Goal: Information Seeking & Learning: Check status

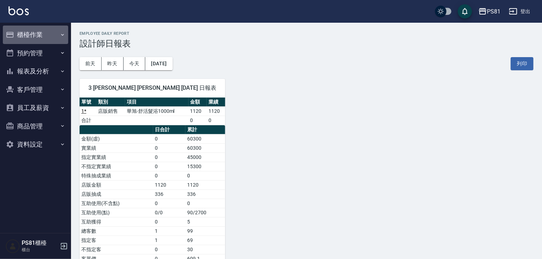
click at [51, 33] on button "櫃檯作業" at bounding box center [35, 35] width 65 height 18
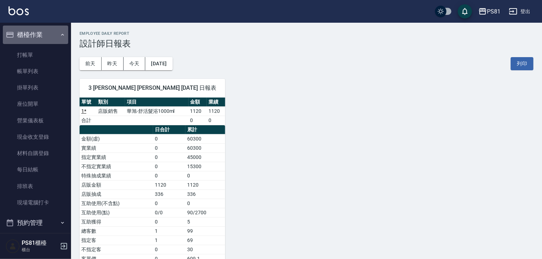
click at [51, 33] on button "櫃檯作業" at bounding box center [35, 35] width 65 height 18
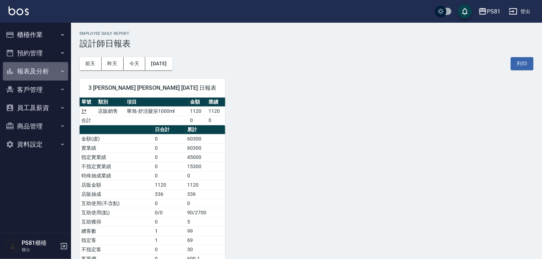
click at [43, 71] on button "報表及分析" at bounding box center [35, 71] width 65 height 18
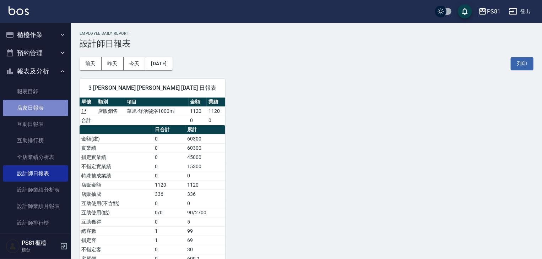
click at [50, 105] on link "店家日報表" at bounding box center [35, 108] width 65 height 16
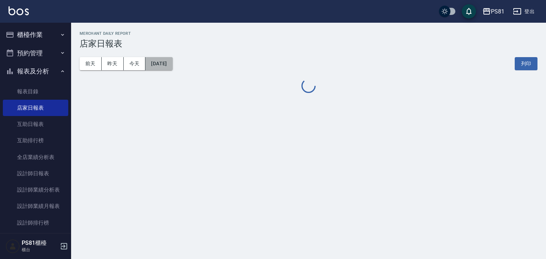
click at [170, 67] on button "[DATE]" at bounding box center [158, 63] width 27 height 13
click at [172, 62] on button "[DATE]" at bounding box center [158, 63] width 27 height 13
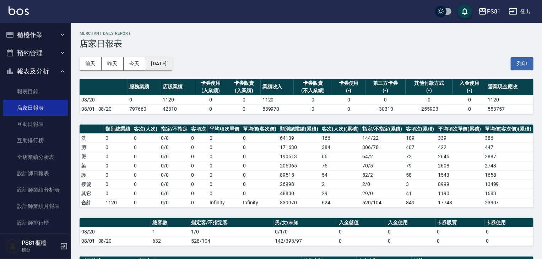
click at [170, 67] on button "[DATE]" at bounding box center [158, 63] width 27 height 13
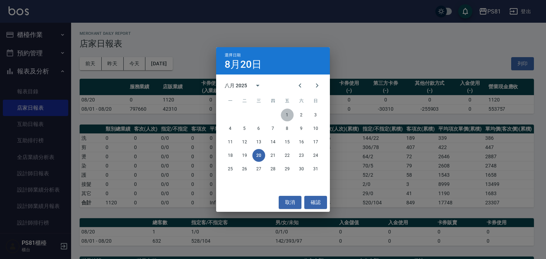
click at [285, 111] on button "1" at bounding box center [287, 115] width 13 height 13
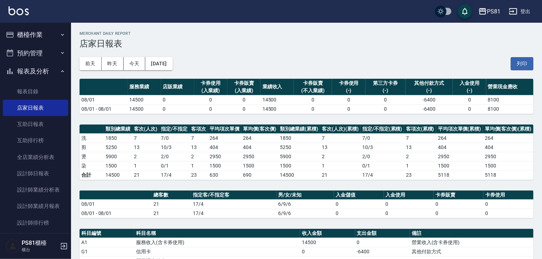
scroll to position [36, 0]
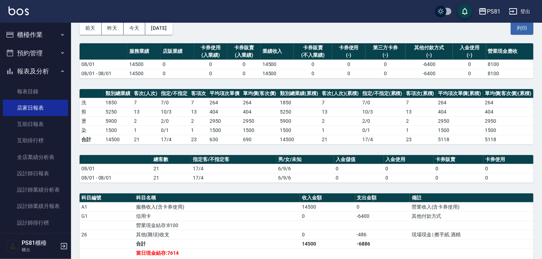
click at [230, 114] on td "404" at bounding box center [224, 111] width 33 height 9
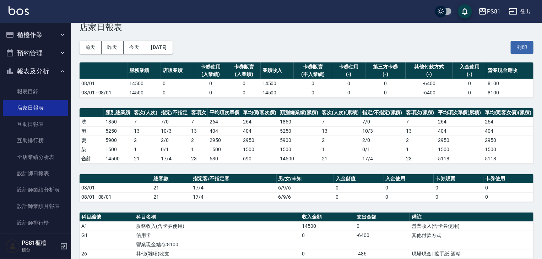
scroll to position [0, 0]
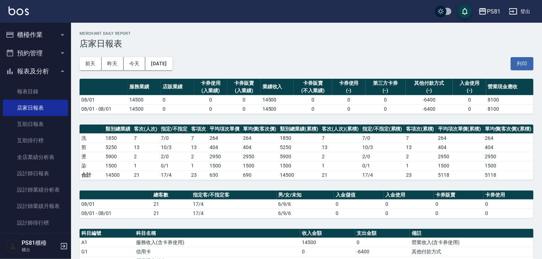
click at [223, 191] on th "指定客/不指定客" at bounding box center [233, 195] width 85 height 9
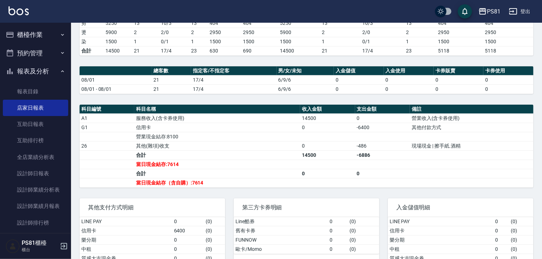
scroll to position [142, 0]
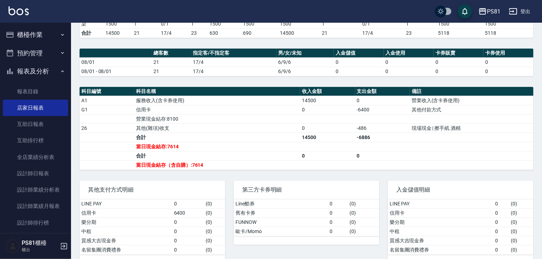
click at [278, 172] on div "第三方卡券明細 Line酷券 0 ( 0 ) 舊有卡券 0 ( 0 ) FUNNOW 0 ( 0 ) 歐卡/Momo 0 ( 0 )" at bounding box center [302, 217] width 154 height 91
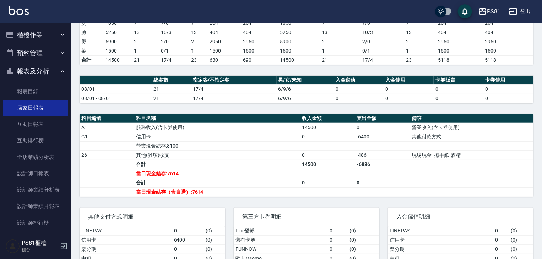
scroll to position [0, 0]
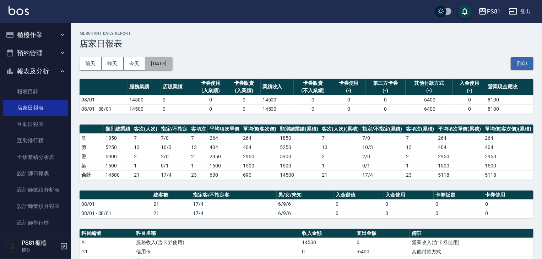
click at [165, 64] on button "[DATE]" at bounding box center [158, 63] width 27 height 13
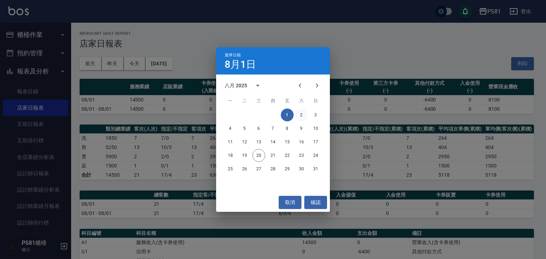
click at [299, 117] on button "2" at bounding box center [301, 115] width 13 height 13
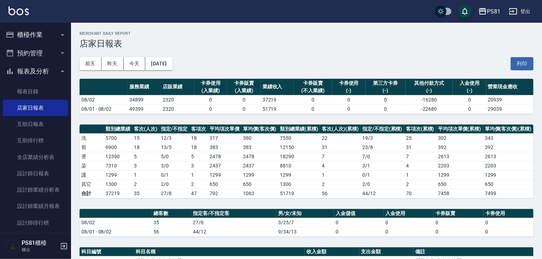
click at [279, 131] on th "類別總業績(累積)" at bounding box center [299, 129] width 42 height 9
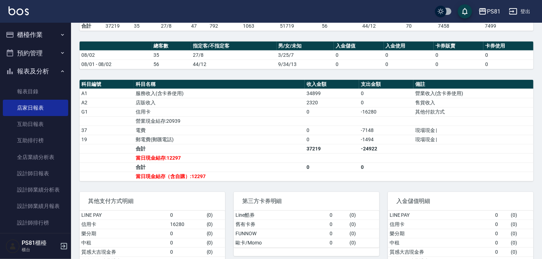
scroll to position [178, 0]
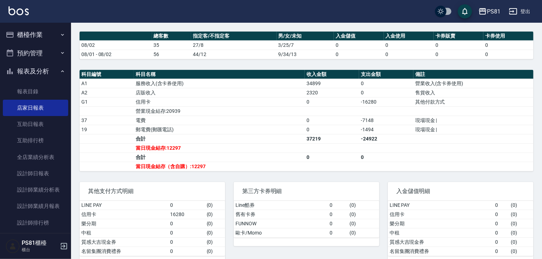
click at [224, 109] on td "營業現金結存:20939" at bounding box center [219, 111] width 171 height 9
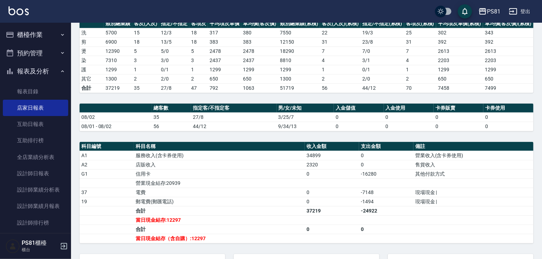
scroll to position [0, 0]
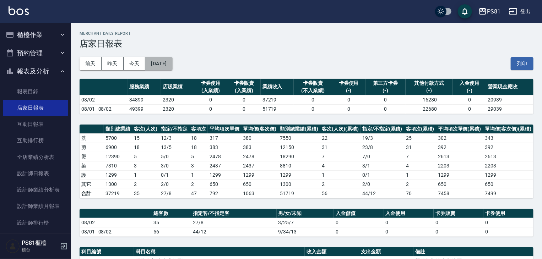
click at [172, 67] on button "[DATE]" at bounding box center [158, 63] width 27 height 13
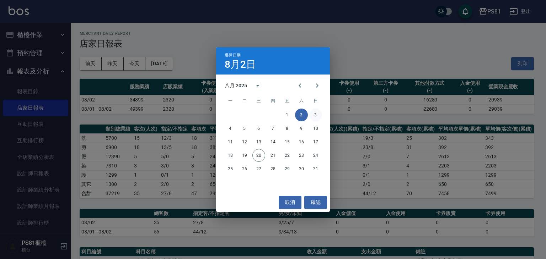
click at [316, 114] on button "3" at bounding box center [315, 115] width 13 height 13
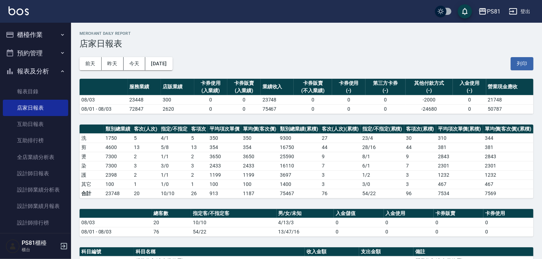
click at [291, 197] on td "75467" at bounding box center [299, 193] width 42 height 9
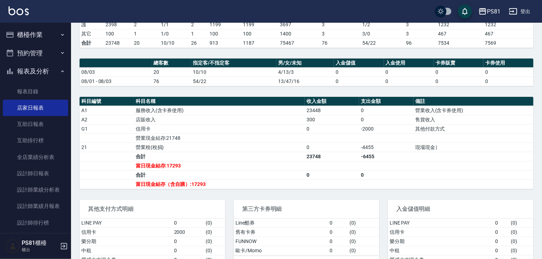
scroll to position [178, 0]
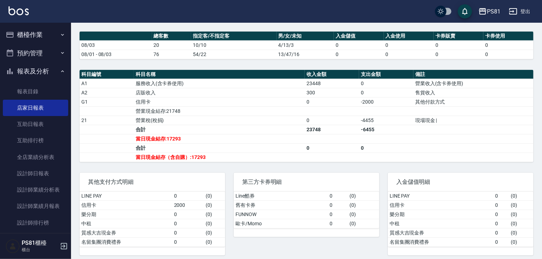
click at [254, 140] on td "當日現金結存:17293" at bounding box center [219, 138] width 171 height 9
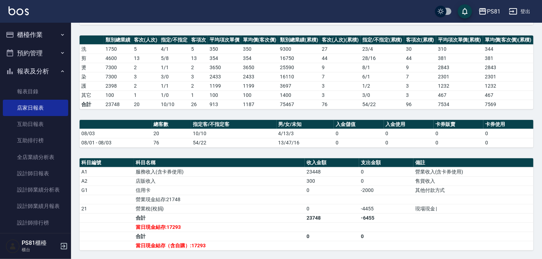
scroll to position [0, 0]
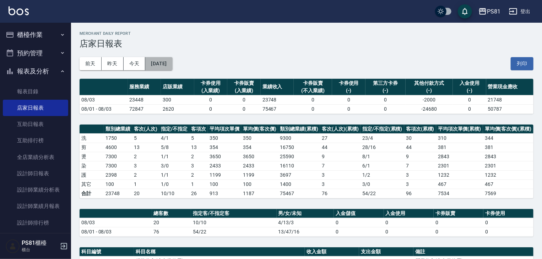
click at [172, 63] on button "[DATE]" at bounding box center [158, 63] width 27 height 13
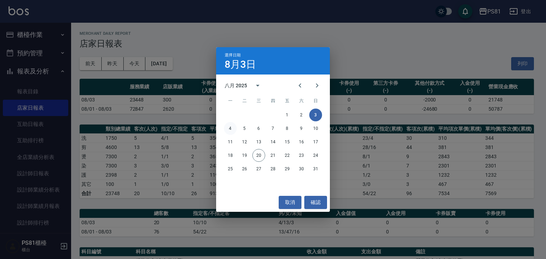
click at [235, 125] on button "4" at bounding box center [230, 128] width 13 height 13
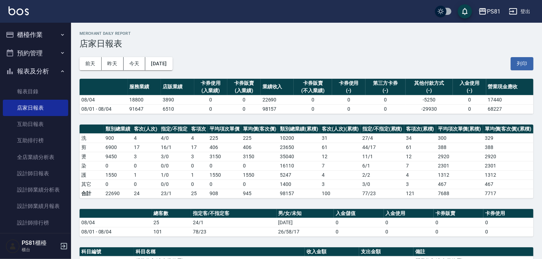
click at [358, 159] on td "12" at bounding box center [340, 156] width 41 height 9
click at [306, 141] on td "10200" at bounding box center [299, 138] width 42 height 9
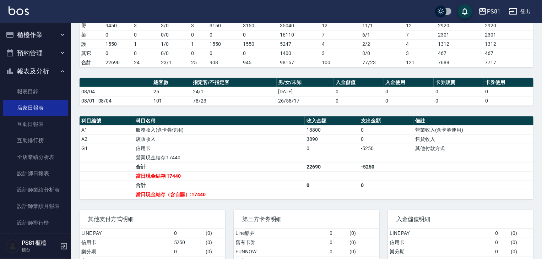
scroll to position [142, 0]
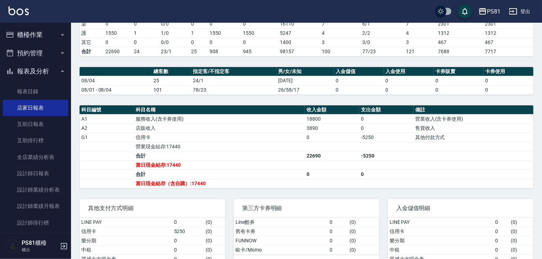
click at [191, 137] on td "信用卡" at bounding box center [219, 137] width 171 height 9
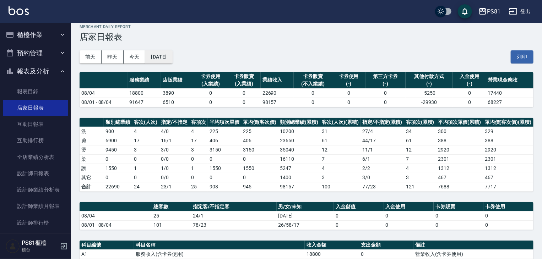
scroll to position [0, 0]
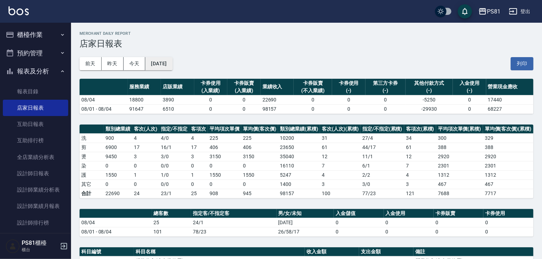
click at [172, 65] on button "[DATE]" at bounding box center [158, 63] width 27 height 13
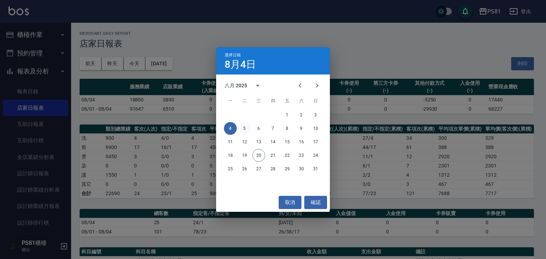
click at [246, 129] on button "5" at bounding box center [244, 128] width 13 height 13
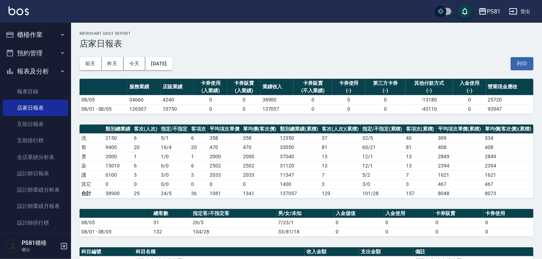
click at [294, 168] on td "31120" at bounding box center [299, 165] width 42 height 9
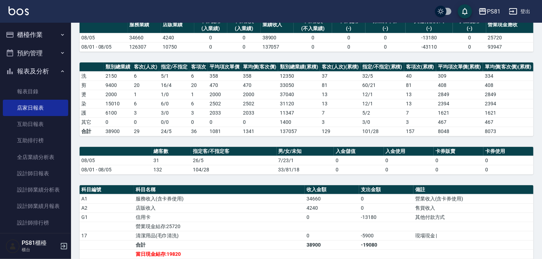
scroll to position [178, 0]
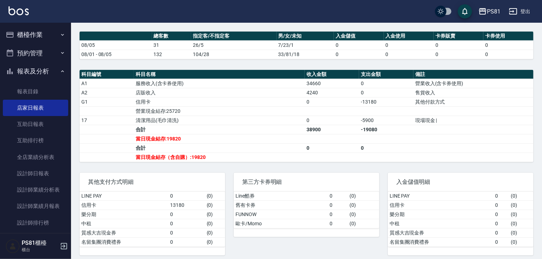
drag, startPoint x: 299, startPoint y: 204, endPoint x: 297, endPoint y: 201, distance: 4.1
click at [297, 201] on td "舊有卡券" at bounding box center [281, 205] width 94 height 9
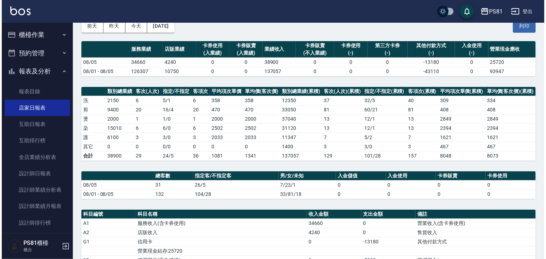
scroll to position [36, 0]
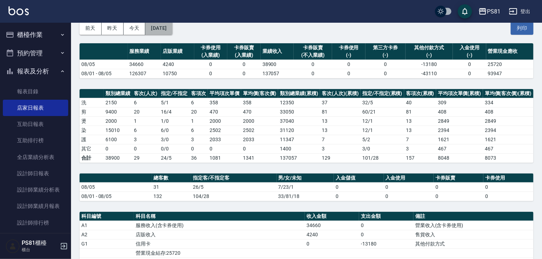
click at [159, 28] on button "[DATE]" at bounding box center [158, 28] width 27 height 13
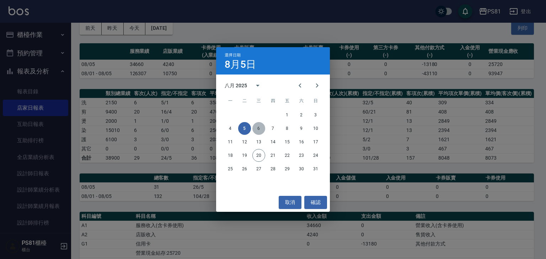
click at [255, 127] on button "6" at bounding box center [258, 128] width 13 height 13
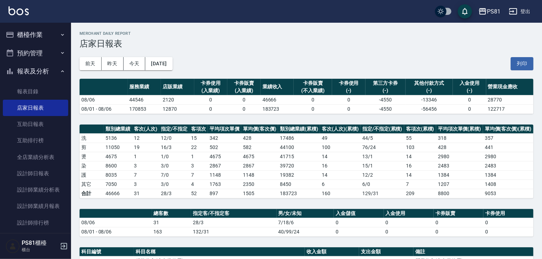
click at [222, 145] on td "502" at bounding box center [224, 147] width 33 height 9
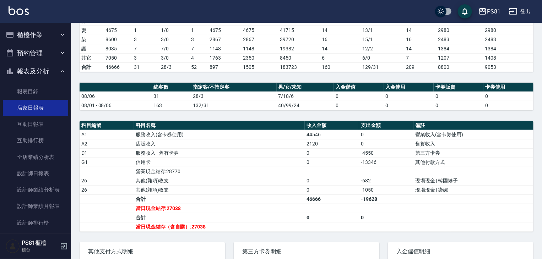
scroll to position [142, 0]
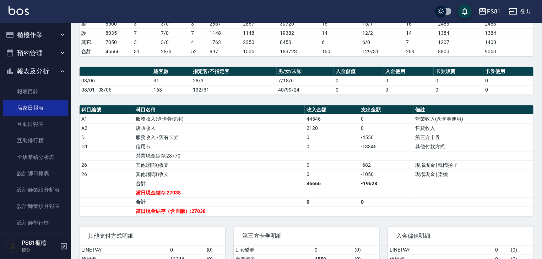
drag, startPoint x: 179, startPoint y: 130, endPoint x: 172, endPoint y: 118, distance: 13.8
click at [179, 130] on td "店販收入" at bounding box center [219, 128] width 171 height 9
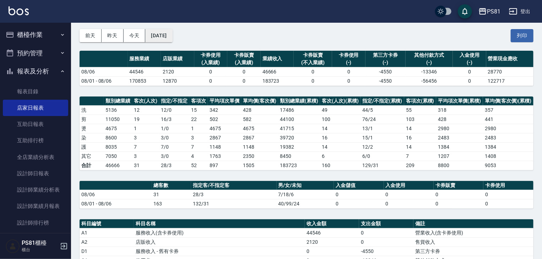
scroll to position [0, 0]
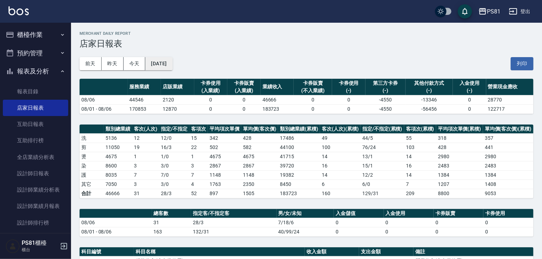
click at [157, 65] on button "[DATE]" at bounding box center [158, 63] width 27 height 13
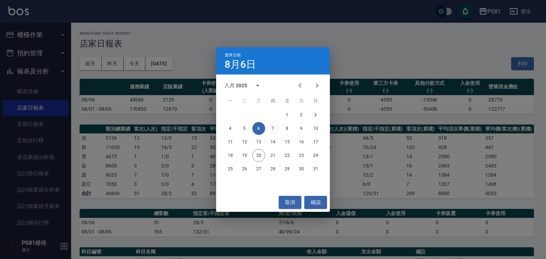
click at [273, 130] on button "7" at bounding box center [273, 128] width 13 height 13
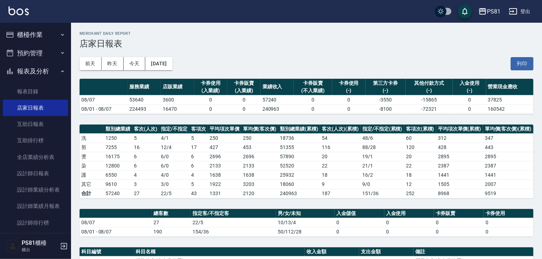
drag, startPoint x: 269, startPoint y: 136, endPoint x: 284, endPoint y: 143, distance: 15.9
click at [269, 136] on td "250" at bounding box center [259, 138] width 37 height 9
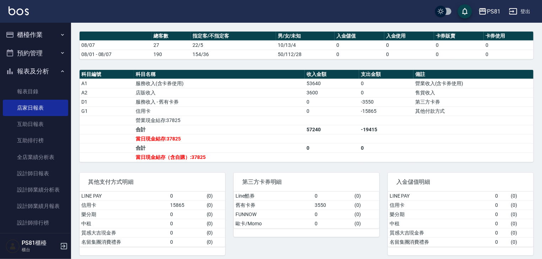
scroll to position [181, 0]
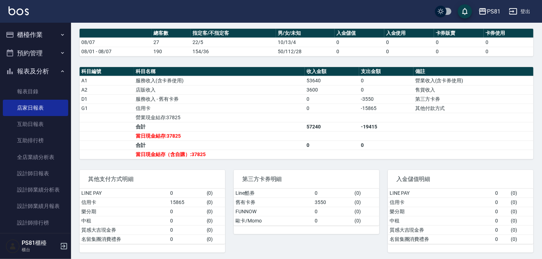
click at [240, 162] on div "第三方卡券明細 Line酷券 0 ( 0 ) 舊有卡券 3550 ( 0 ) FUNNOW 0 ( 0 ) 歐卡/Momo 0 ( 0 )" at bounding box center [302, 207] width 154 height 91
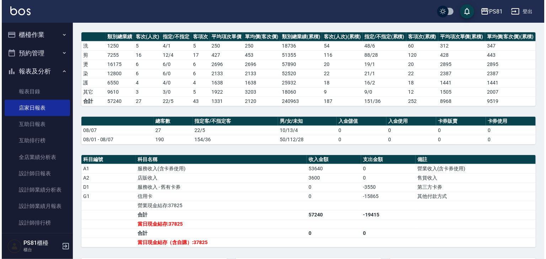
scroll to position [38, 0]
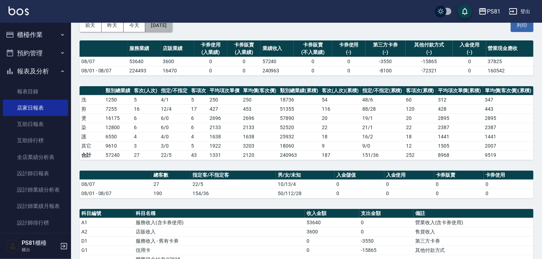
click at [172, 29] on button "[DATE]" at bounding box center [158, 25] width 27 height 13
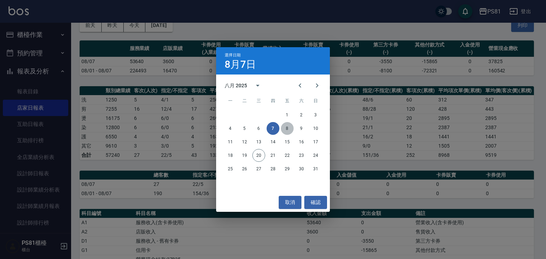
click at [286, 124] on button "8" at bounding box center [287, 128] width 13 height 13
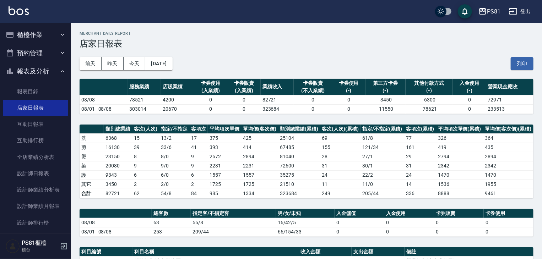
drag, startPoint x: 267, startPoint y: 177, endPoint x: 291, endPoint y: 176, distance: 24.2
click at [268, 177] on td "1557" at bounding box center [259, 175] width 37 height 9
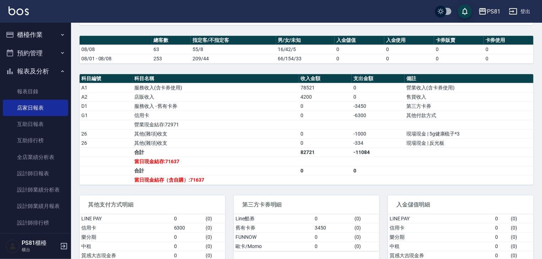
scroll to position [178, 0]
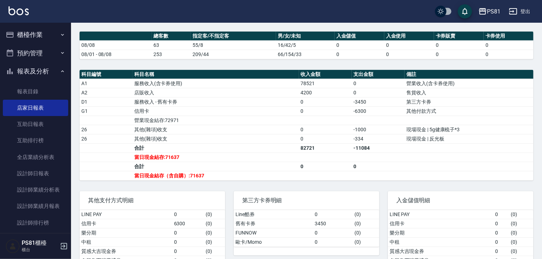
drag, startPoint x: 180, startPoint y: 143, endPoint x: 176, endPoint y: 129, distance: 14.7
click at [180, 144] on td "合計" at bounding box center [216, 148] width 167 height 9
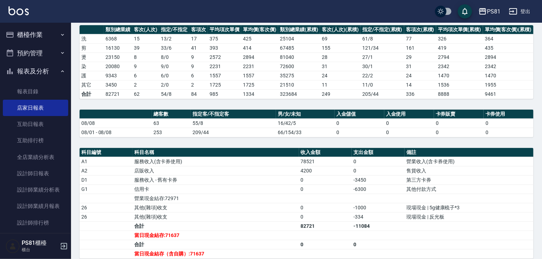
scroll to position [0, 0]
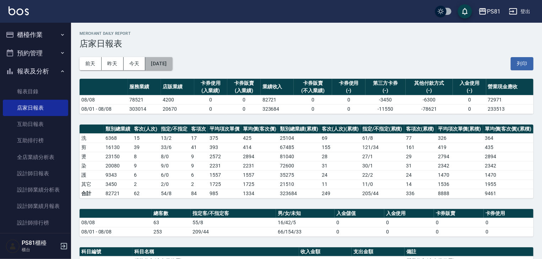
click at [167, 61] on button "[DATE]" at bounding box center [158, 63] width 27 height 13
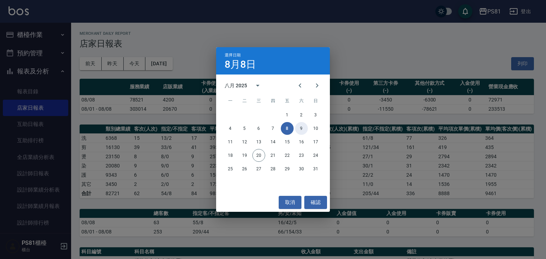
click at [303, 124] on button "9" at bounding box center [301, 128] width 13 height 13
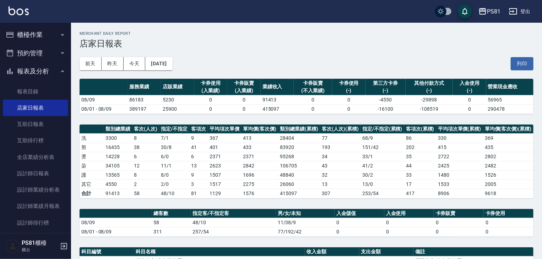
click at [290, 134] on td "28404" at bounding box center [299, 138] width 42 height 9
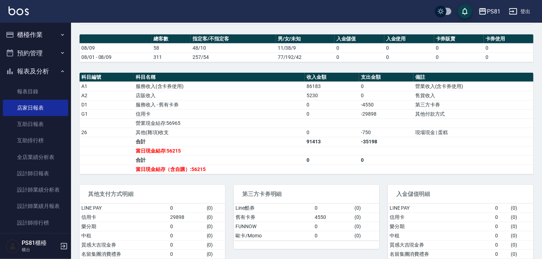
scroll to position [178, 0]
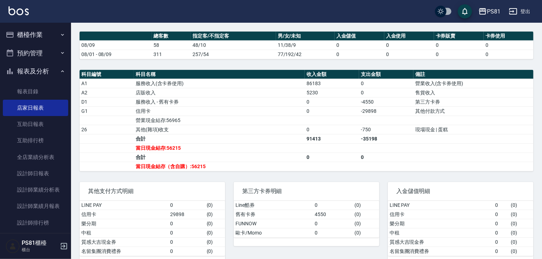
click at [266, 145] on td "當日現金結存:56215" at bounding box center [219, 148] width 171 height 9
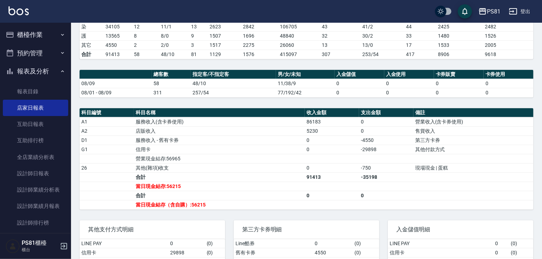
scroll to position [0, 0]
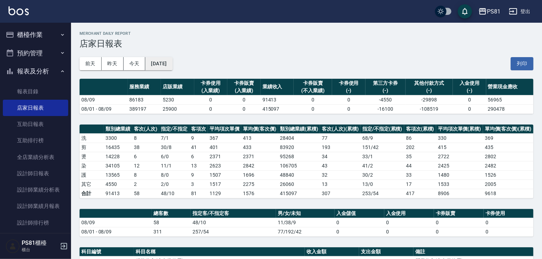
click at [163, 65] on button "[DATE]" at bounding box center [158, 63] width 27 height 13
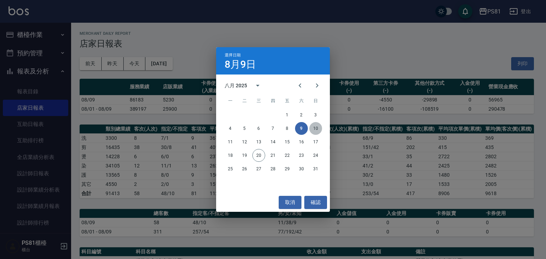
click at [312, 130] on button "10" at bounding box center [315, 128] width 13 height 13
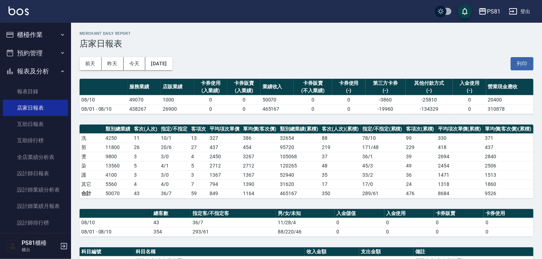
click at [307, 136] on td "32654" at bounding box center [299, 138] width 42 height 9
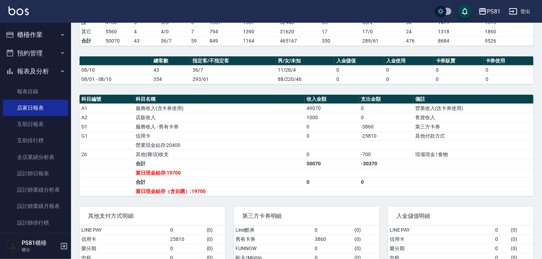
scroll to position [178, 0]
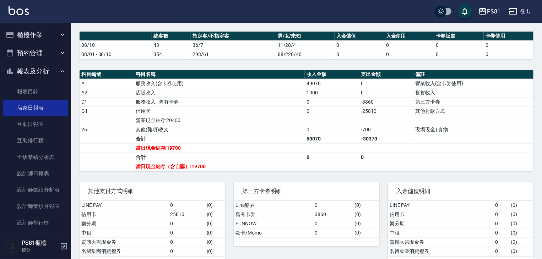
click at [248, 119] on td "營業現金結存:20400" at bounding box center [219, 120] width 171 height 9
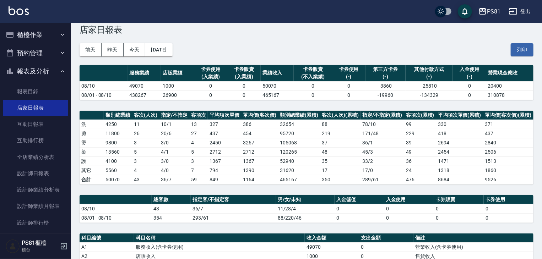
scroll to position [0, 0]
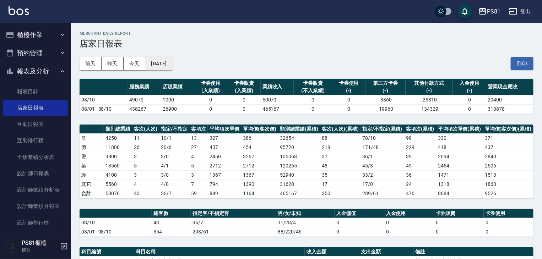
click at [169, 63] on button "[DATE]" at bounding box center [158, 63] width 27 height 13
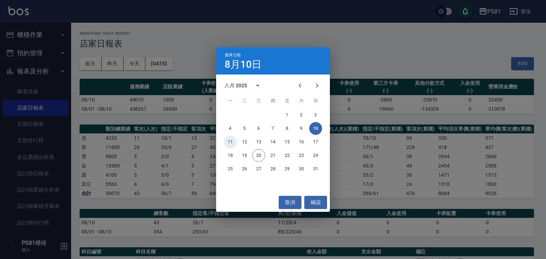
click at [235, 138] on button "11" at bounding box center [230, 142] width 13 height 13
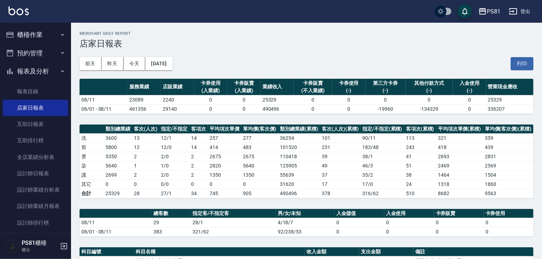
click at [243, 151] on td "483" at bounding box center [259, 147] width 37 height 9
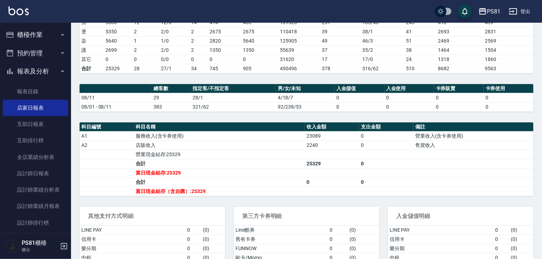
scroll to position [142, 0]
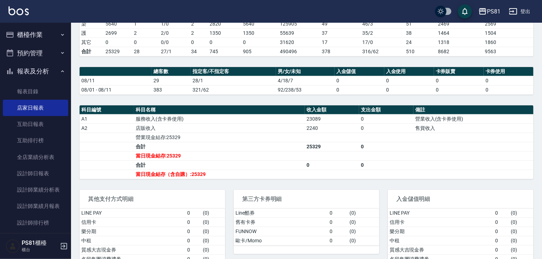
click at [300, 167] on td "合計" at bounding box center [219, 165] width 171 height 9
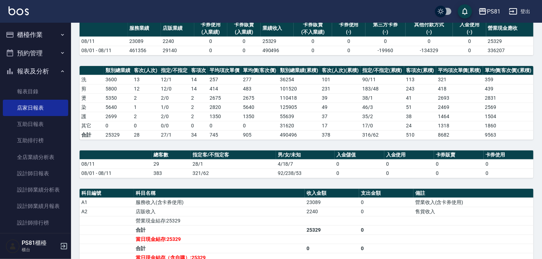
scroll to position [0, 0]
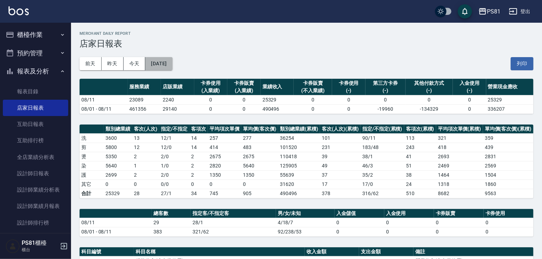
click at [171, 69] on button "[DATE]" at bounding box center [158, 63] width 27 height 13
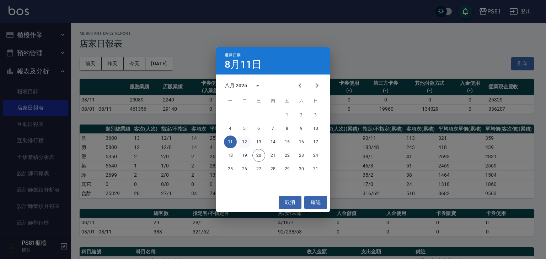
click at [249, 144] on button "12" at bounding box center [244, 142] width 13 height 13
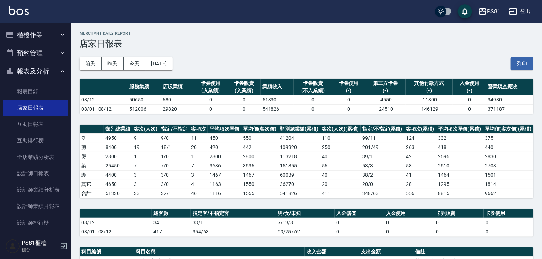
click at [336, 168] on td "56" at bounding box center [340, 165] width 41 height 9
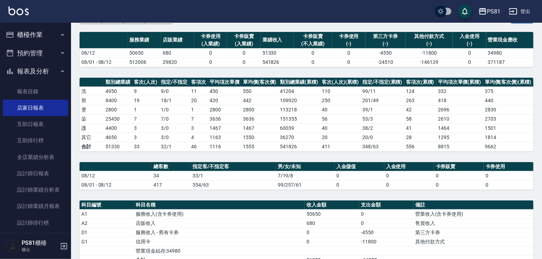
scroll to position [142, 0]
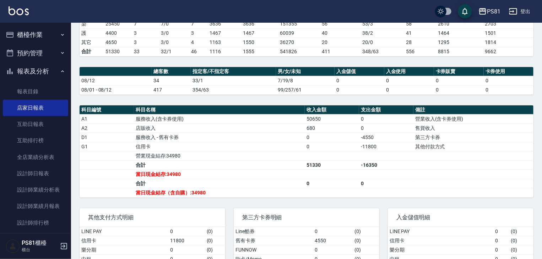
click at [320, 188] on td "a dense table" at bounding box center [332, 192] width 54 height 9
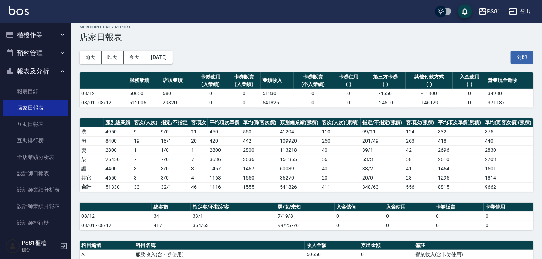
scroll to position [0, 0]
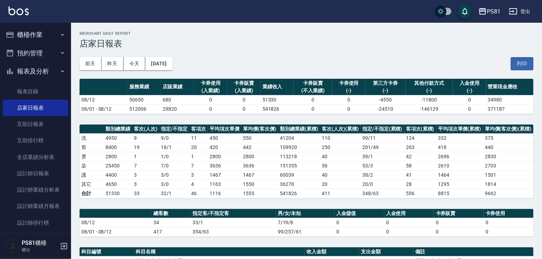
click at [176, 72] on div "[DATE] [DATE] [DATE] [DATE] 列印" at bounding box center [307, 64] width 454 height 30
click at [172, 68] on button "[DATE]" at bounding box center [158, 63] width 27 height 13
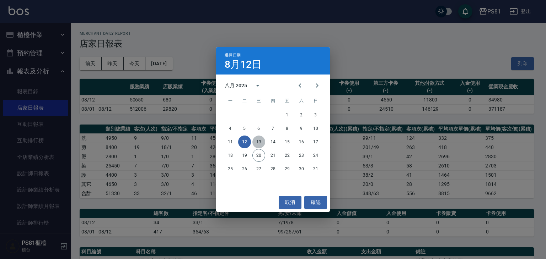
click at [254, 141] on button "13" at bounding box center [258, 142] width 13 height 13
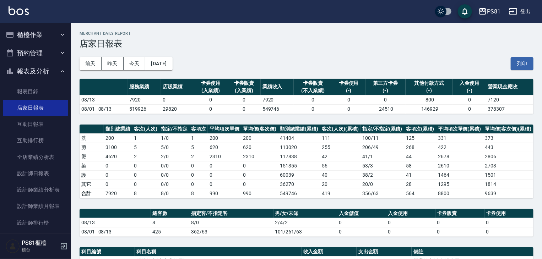
click at [295, 130] on th "類別總業績(累積)" at bounding box center [299, 129] width 42 height 9
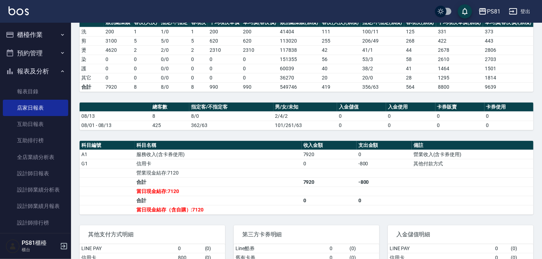
click at [215, 143] on th "科目名稱" at bounding box center [218, 145] width 167 height 9
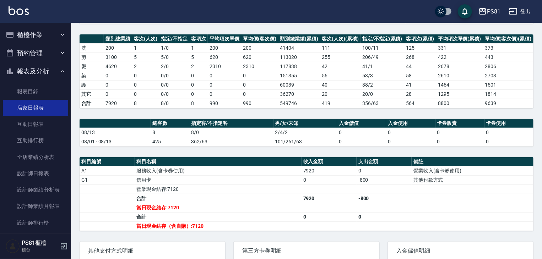
scroll to position [0, 0]
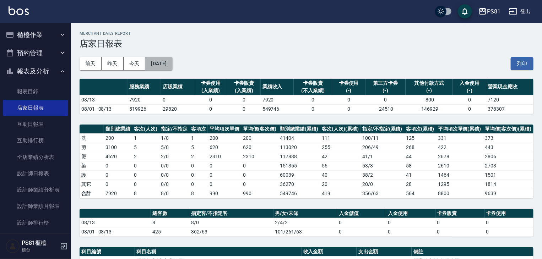
click at [172, 64] on button "[DATE]" at bounding box center [158, 63] width 27 height 13
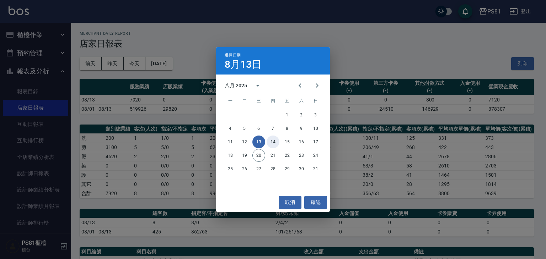
click at [274, 142] on button "14" at bounding box center [273, 142] width 13 height 13
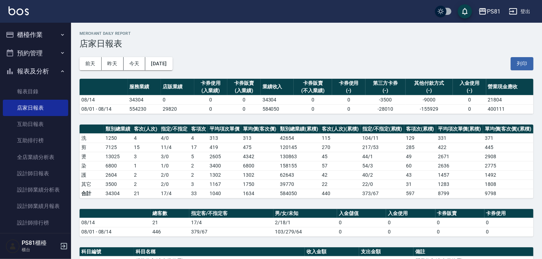
click at [277, 177] on td "1302" at bounding box center [259, 175] width 37 height 9
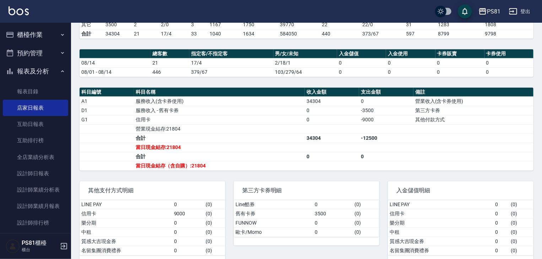
scroll to position [171, 0]
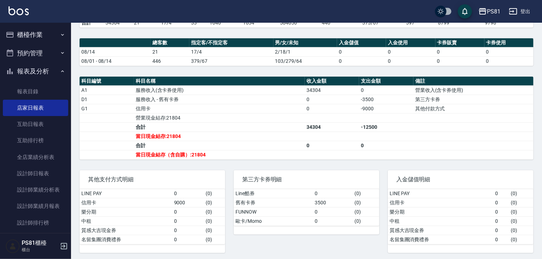
click at [151, 115] on td "營業現金結存:21804" at bounding box center [219, 117] width 171 height 9
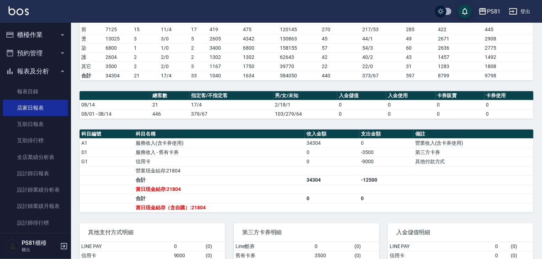
scroll to position [0, 0]
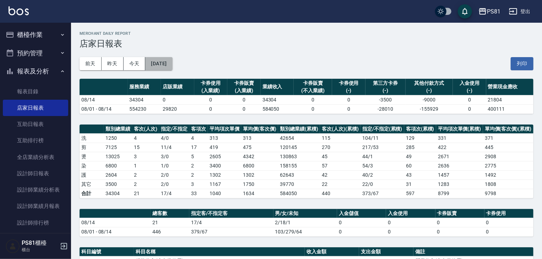
click at [165, 65] on button "[DATE]" at bounding box center [158, 63] width 27 height 13
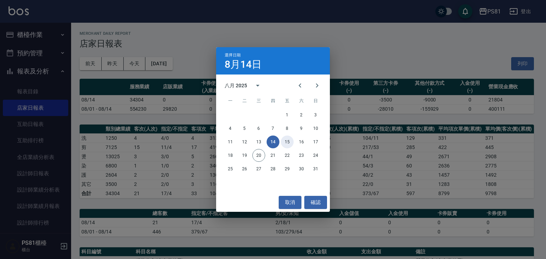
click at [288, 141] on button "15" at bounding box center [287, 142] width 13 height 13
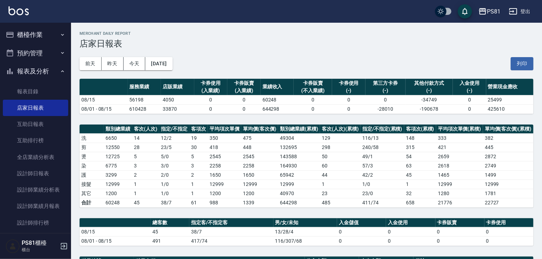
click at [365, 143] on td "240 / 58" at bounding box center [383, 147] width 44 height 9
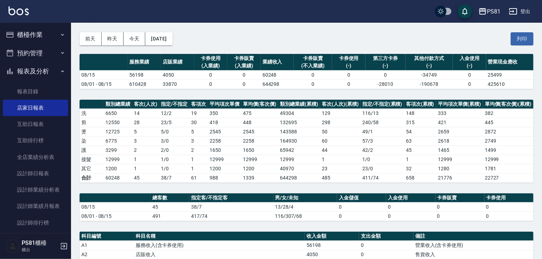
scroll to position [142, 0]
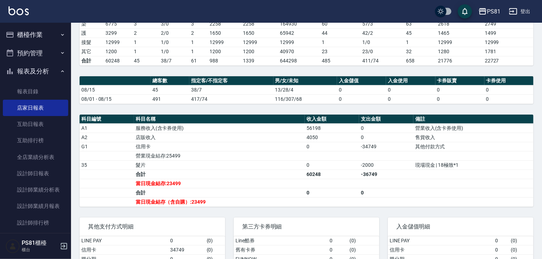
drag, startPoint x: 264, startPoint y: 127, endPoint x: 222, endPoint y: 120, distance: 42.5
click at [263, 127] on td "服務收入(含卡券使用)" at bounding box center [219, 128] width 171 height 9
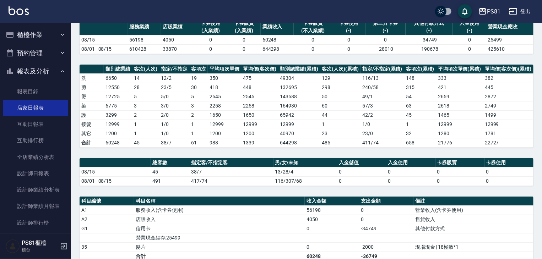
scroll to position [0, 0]
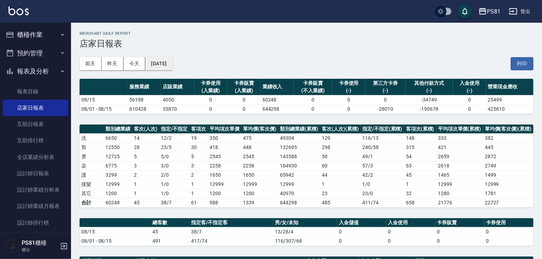
click at [152, 65] on button "[DATE]" at bounding box center [158, 63] width 27 height 13
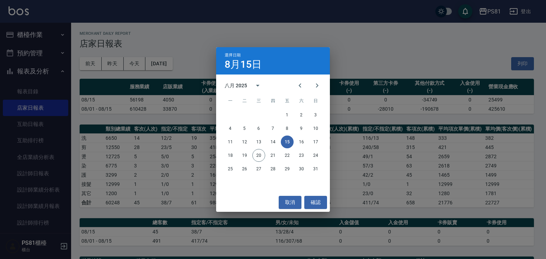
click at [294, 142] on div "11 12 13 14 15 16 17" at bounding box center [273, 142] width 114 height 13
click at [297, 143] on button "16" at bounding box center [301, 142] width 13 height 13
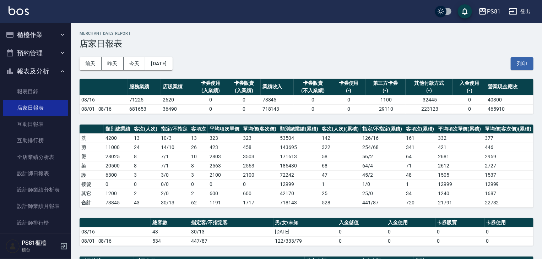
drag, startPoint x: 246, startPoint y: 147, endPoint x: 268, endPoint y: 171, distance: 32.7
click at [246, 147] on td "458" at bounding box center [259, 147] width 37 height 9
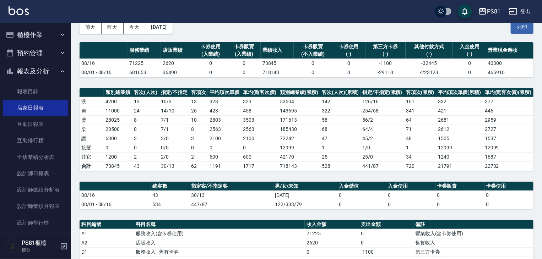
scroll to position [107, 0]
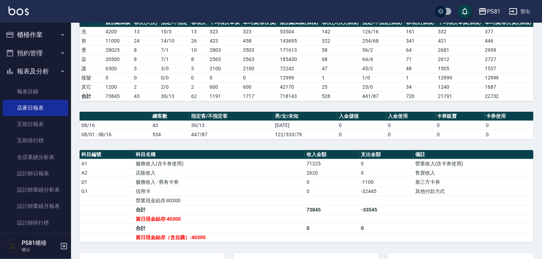
click at [297, 220] on td "當日現金結存:40300" at bounding box center [219, 219] width 171 height 9
click at [237, 146] on div "PS81 [DATE] 店家日報表 列印時間： [DATE][PHONE_NUMBER]:28 Merchant Daily Report 店家日報表 [DA…" at bounding box center [306, 130] width 471 height 429
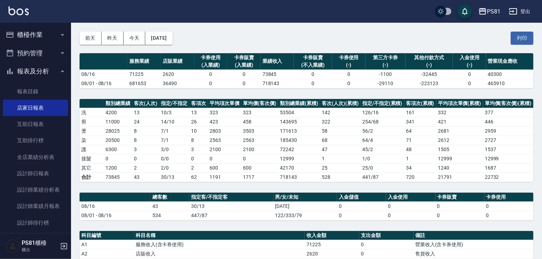
scroll to position [0, 0]
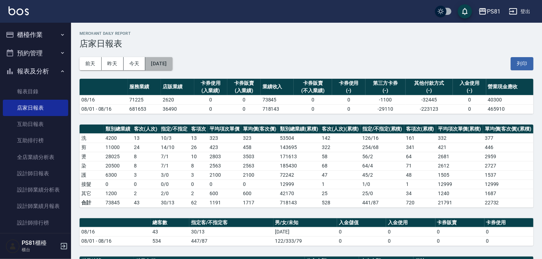
click at [169, 62] on button "[DATE]" at bounding box center [158, 63] width 27 height 13
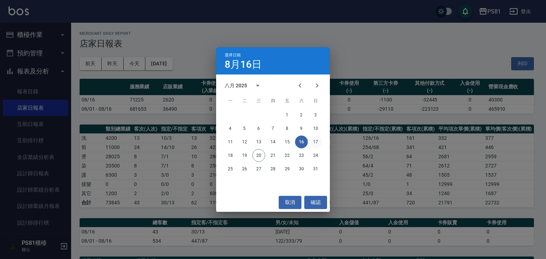
click at [318, 141] on button "17" at bounding box center [315, 142] width 13 height 13
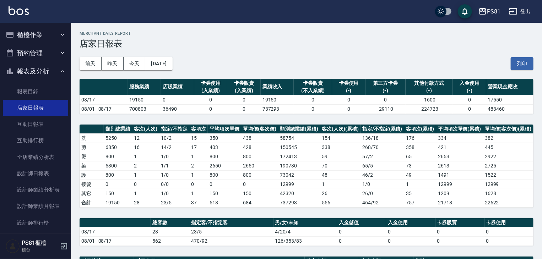
click at [232, 121] on div "PS81 [DATE] 店家日報表 列印時間： [DATE][PHONE_NUMBER]:30 Merchant Daily Report 店家日報表 [DA…" at bounding box center [306, 228] width 471 height 410
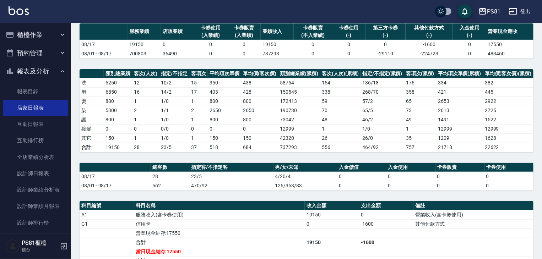
scroll to position [142, 0]
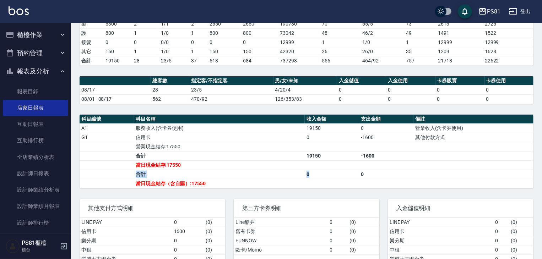
drag, startPoint x: 337, startPoint y: 168, endPoint x: 342, endPoint y: 179, distance: 12.7
click at [330, 162] on tbody "A1 服務收入(含卡券使用) 19150 0 營業收入(含卡券使用) G1 信用卡 0 -1600 其他付款方式 營業現金結存:17550 合計 19150 …" at bounding box center [307, 156] width 454 height 65
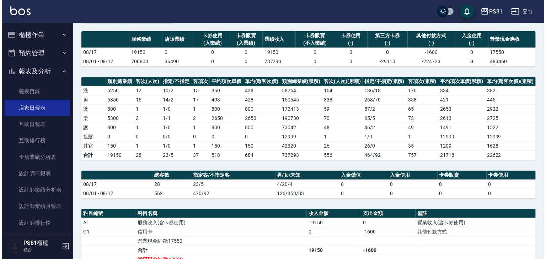
scroll to position [36, 0]
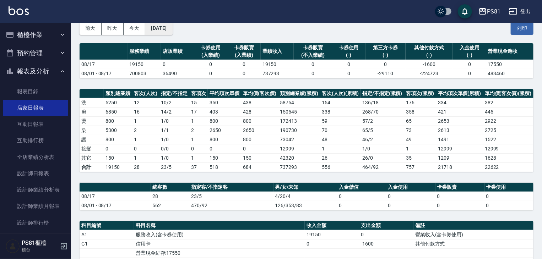
drag, startPoint x: 170, startPoint y: 36, endPoint x: 172, endPoint y: 30, distance: 6.4
click at [170, 35] on div "[DATE] [DATE] [DATE] [DATE] 列印" at bounding box center [307, 28] width 454 height 30
click at [172, 30] on button "[DATE]" at bounding box center [158, 28] width 27 height 13
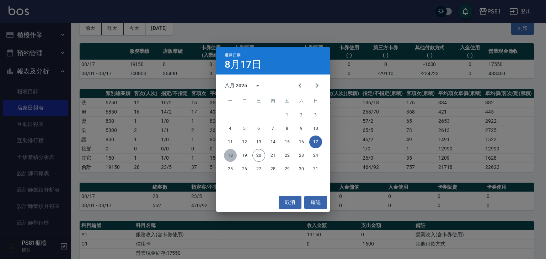
click at [227, 154] on button "18" at bounding box center [230, 155] width 13 height 13
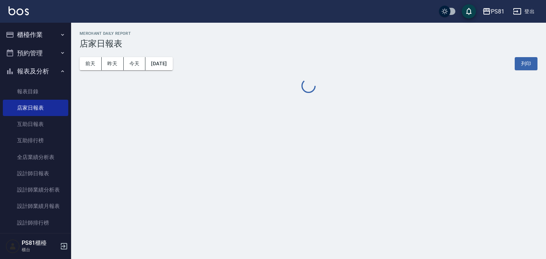
click at [225, 145] on div "PS81 [DATE] 店家日報表 列印時間： [DATE][PHONE_NUMBER]:31 Merchant Daily Report 店家日報表 [DA…" at bounding box center [273, 129] width 546 height 259
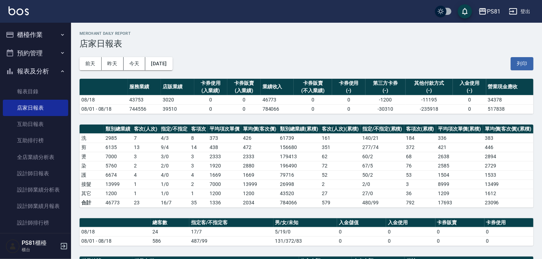
click at [352, 115] on div "PS81 [DATE] 店家日報表 列印時間： [DATE][PHONE_NUMBER]:31 Merchant Daily Report 店家日報表 [DA…" at bounding box center [306, 246] width 471 height 447
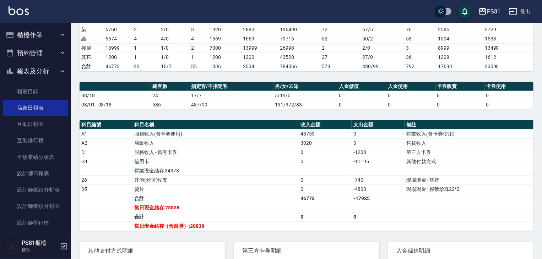
scroll to position [142, 0]
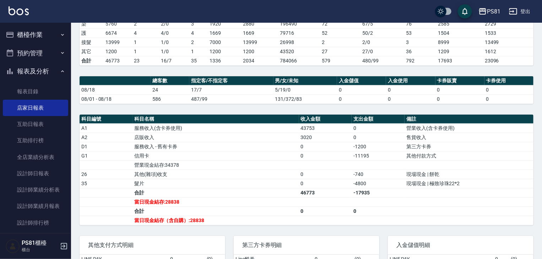
drag, startPoint x: 323, startPoint y: 184, endPoint x: 327, endPoint y: 197, distance: 13.3
click at [321, 184] on td "0" at bounding box center [325, 183] width 53 height 9
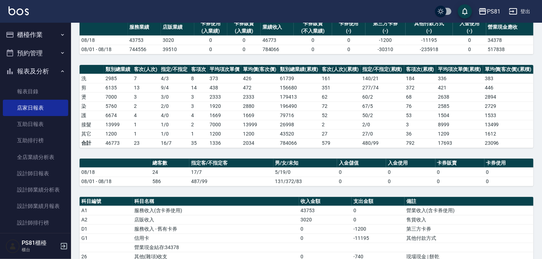
scroll to position [0, 0]
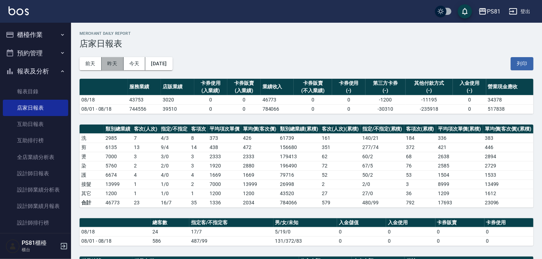
click at [120, 66] on button "昨天" at bounding box center [113, 63] width 22 height 13
click at [246, 154] on td "2775" at bounding box center [259, 156] width 37 height 9
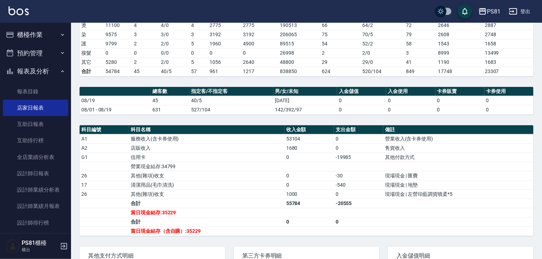
scroll to position [142, 0]
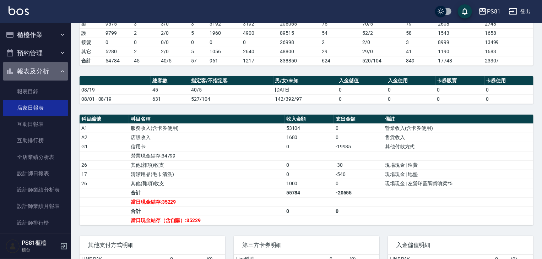
click at [38, 74] on button "報表及分析" at bounding box center [35, 71] width 65 height 18
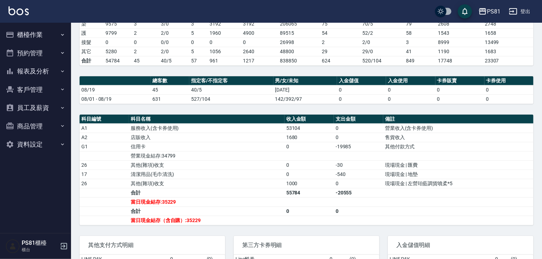
click at [33, 37] on button "櫃檯作業" at bounding box center [35, 35] width 65 height 18
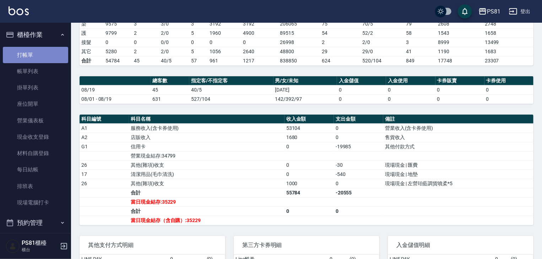
click at [40, 59] on link "打帳單" at bounding box center [35, 55] width 65 height 16
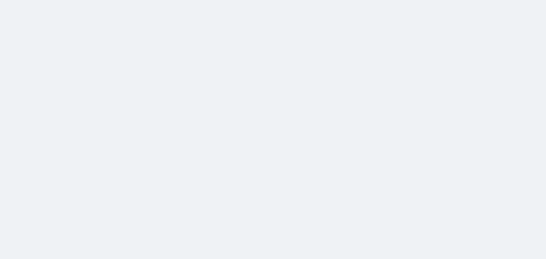
click at [140, 0] on html at bounding box center [273, 0] width 546 height 0
